Goal: Information Seeking & Learning: Learn about a topic

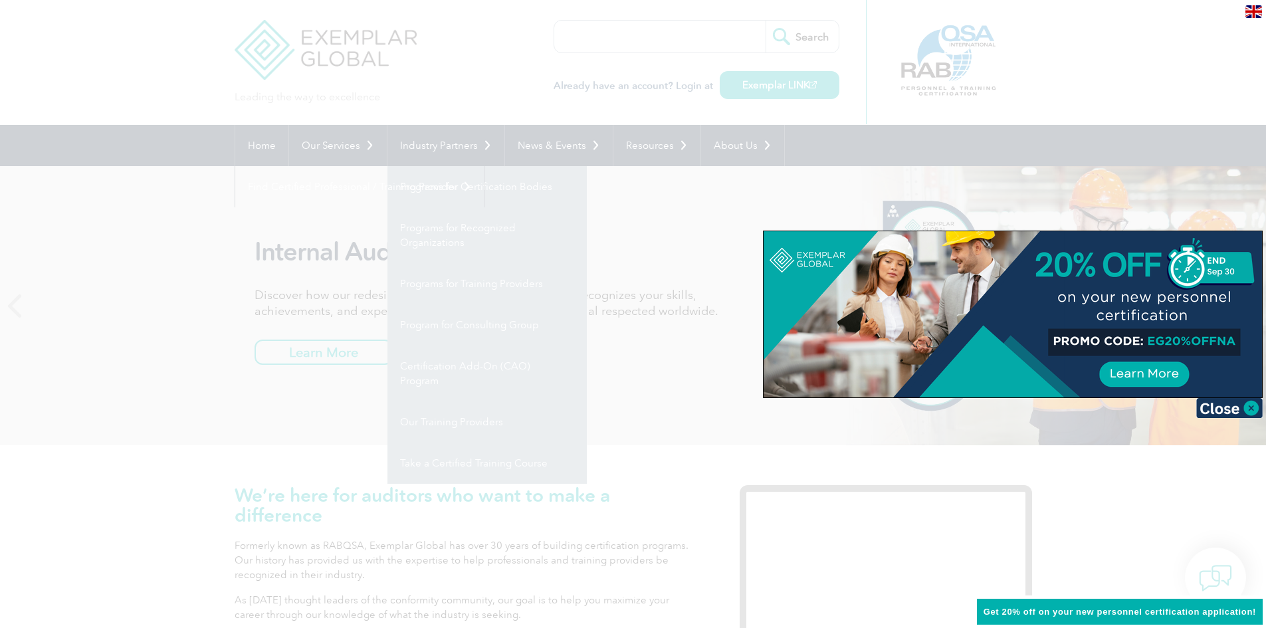
click at [609, 391] on div at bounding box center [633, 314] width 1266 height 628
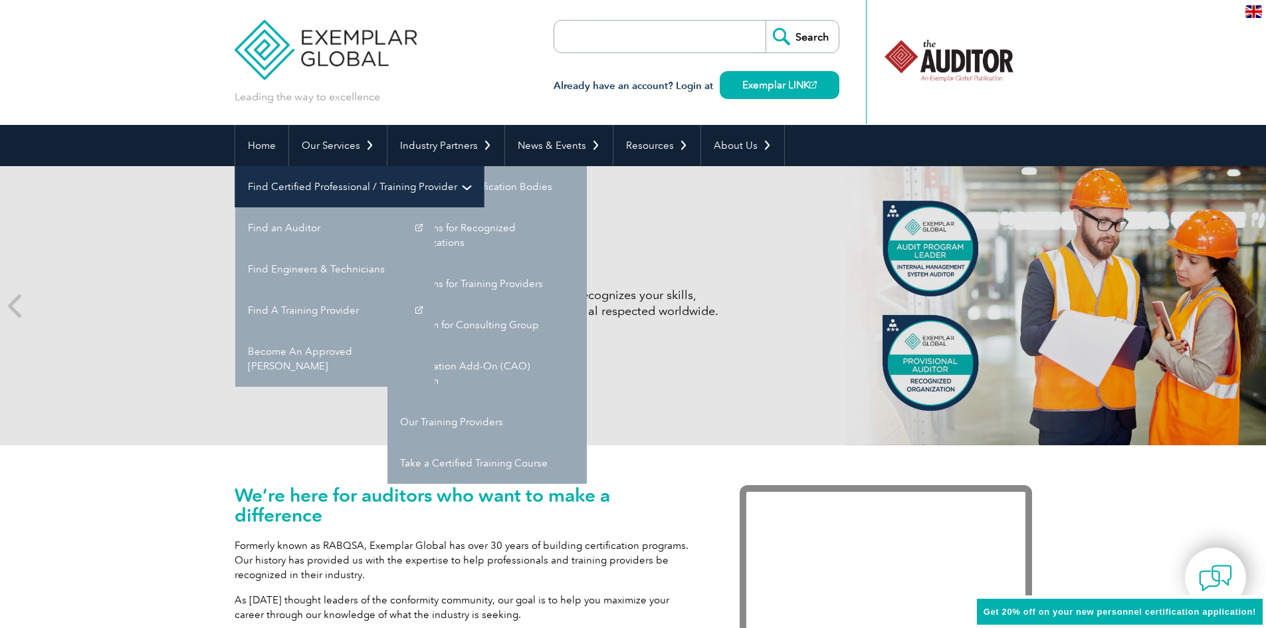
click at [484, 166] on link "Find Certified Professional / Training Provider" at bounding box center [359, 186] width 249 height 41
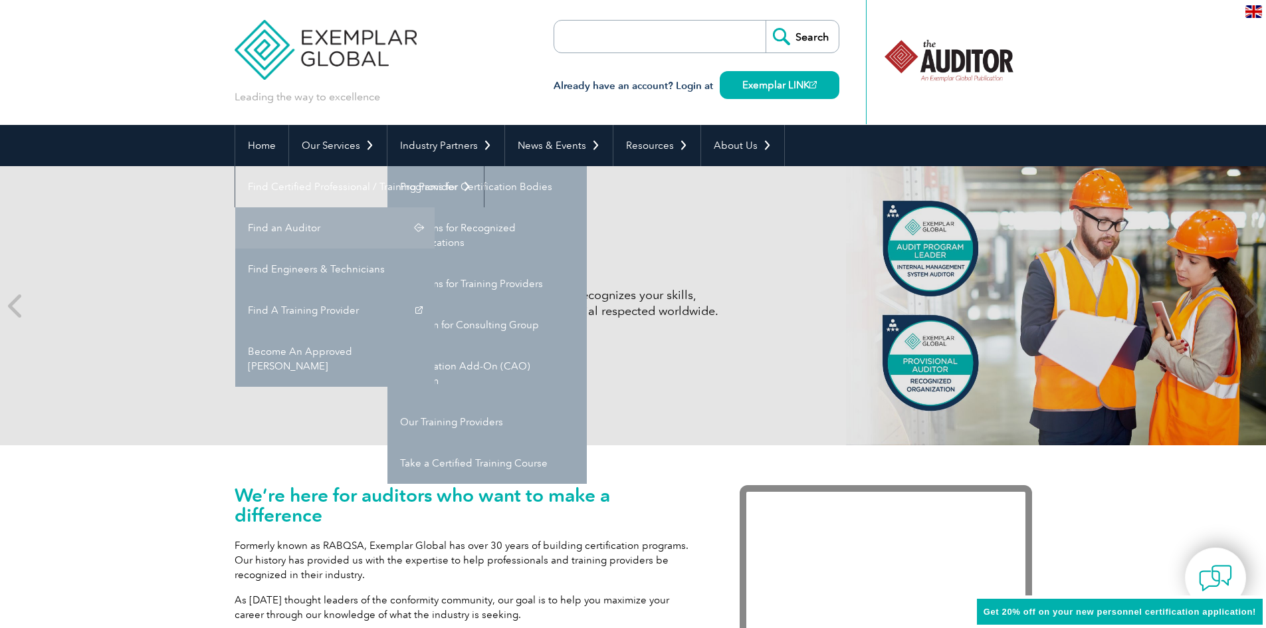
click at [435, 207] on link "Find an Auditor" at bounding box center [334, 227] width 199 height 41
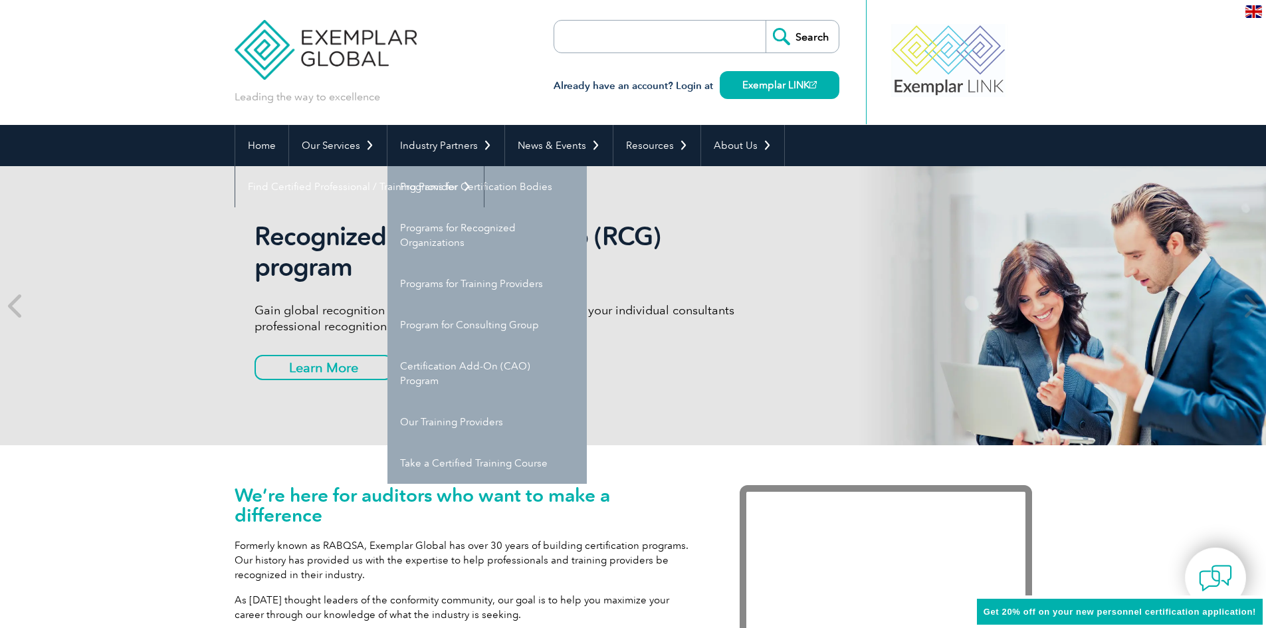
click at [152, 519] on div "We’re here for auditors who want to make a difference Formerly known as RABQSA,…" at bounding box center [633, 587] width 1266 height 285
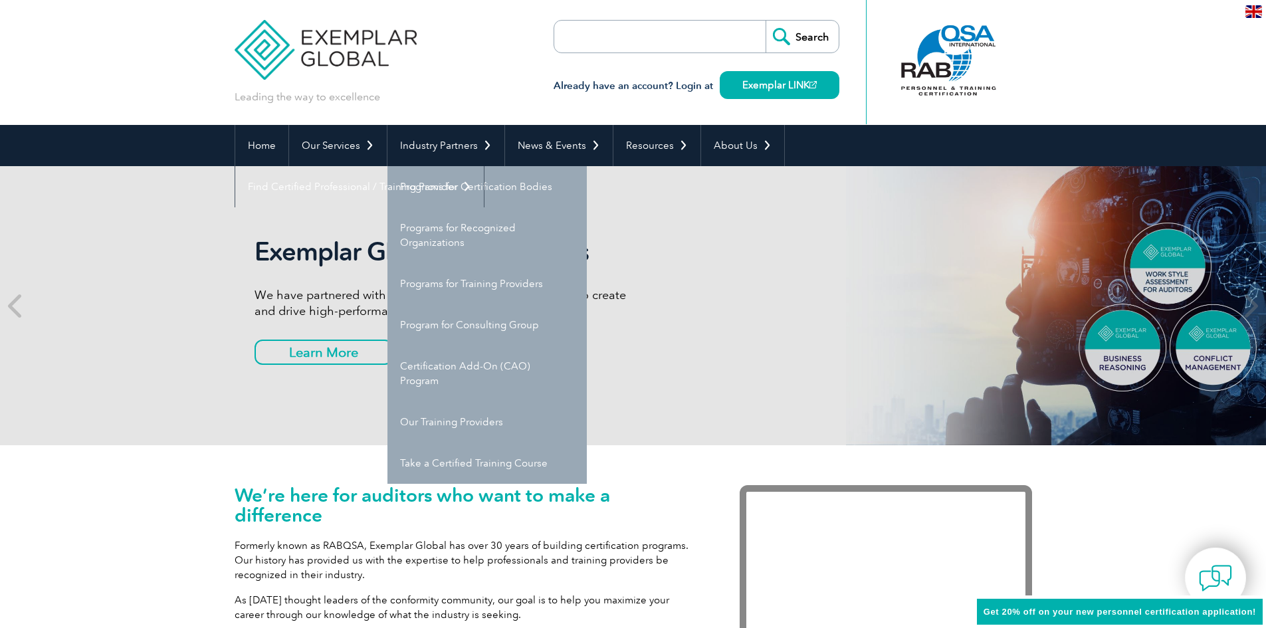
click at [720, 477] on div "We’re here for auditors who want to make a difference Formerly known as RABQSA,…" at bounding box center [634, 587] width 798 height 285
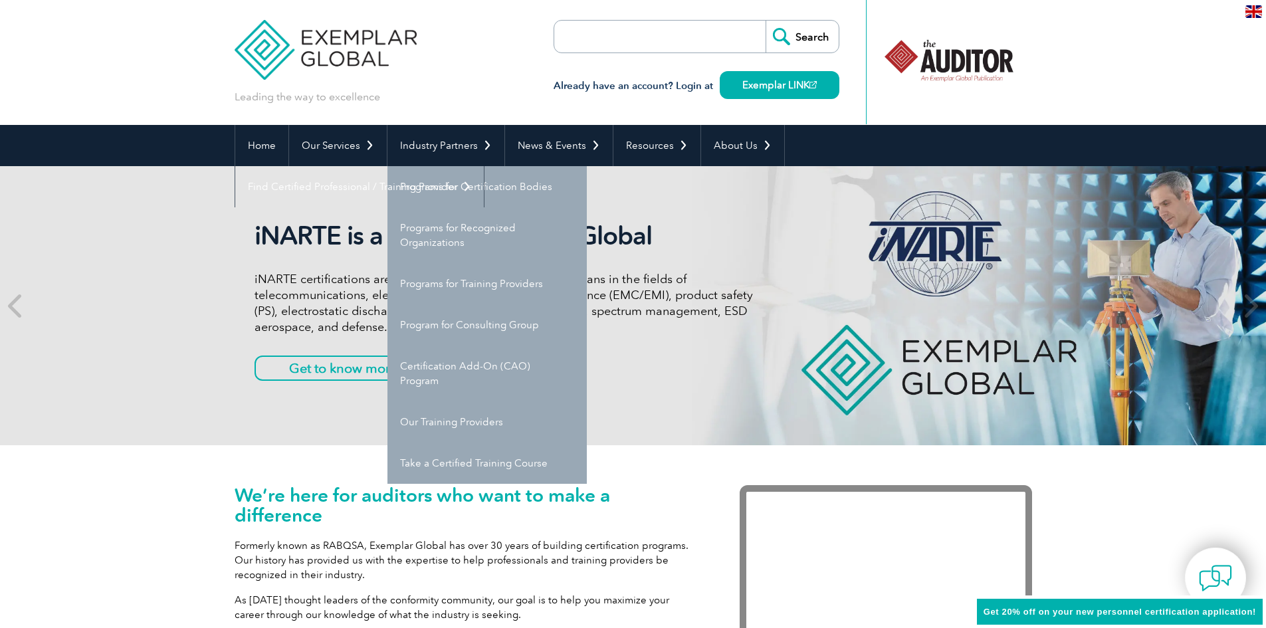
click at [136, 550] on div "We’re here for auditors who want to make a difference Formerly known as RABQSA,…" at bounding box center [633, 587] width 1266 height 285
click at [445, 542] on p "Formerly known as RABQSA, Exemplar Global has over 30 years of building certifi…" at bounding box center [467, 560] width 465 height 44
click at [371, 536] on div "We’re here for auditors who want to make a difference Formerly known as RABQSA,…" at bounding box center [467, 584] width 465 height 198
